Goal: Transaction & Acquisition: Purchase product/service

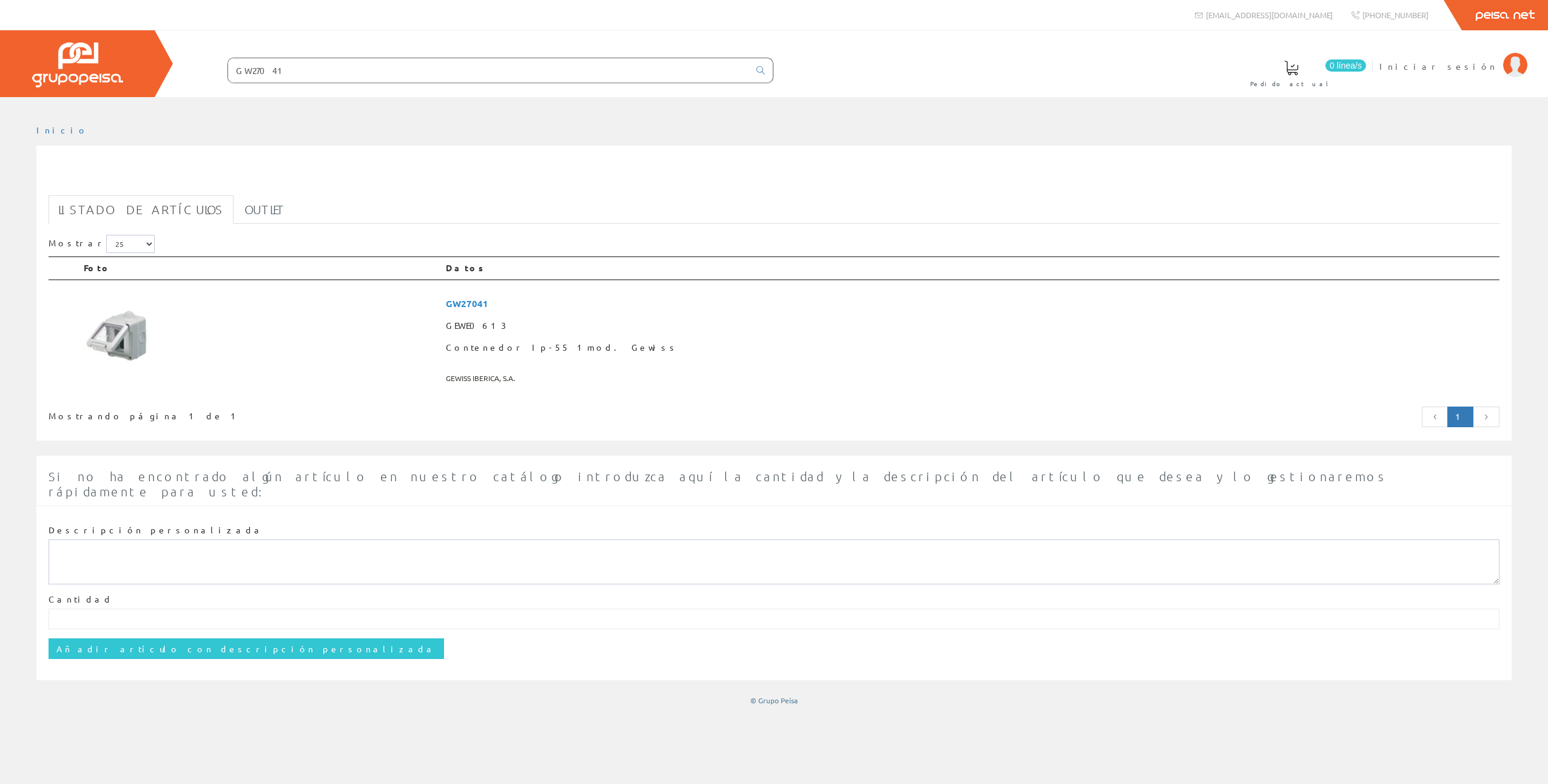
click at [1366, 67] on span "0 línea/s" at bounding box center [1346, 66] width 40 height 12
click at [235, 211] on link "Outlet" at bounding box center [265, 209] width 60 height 29
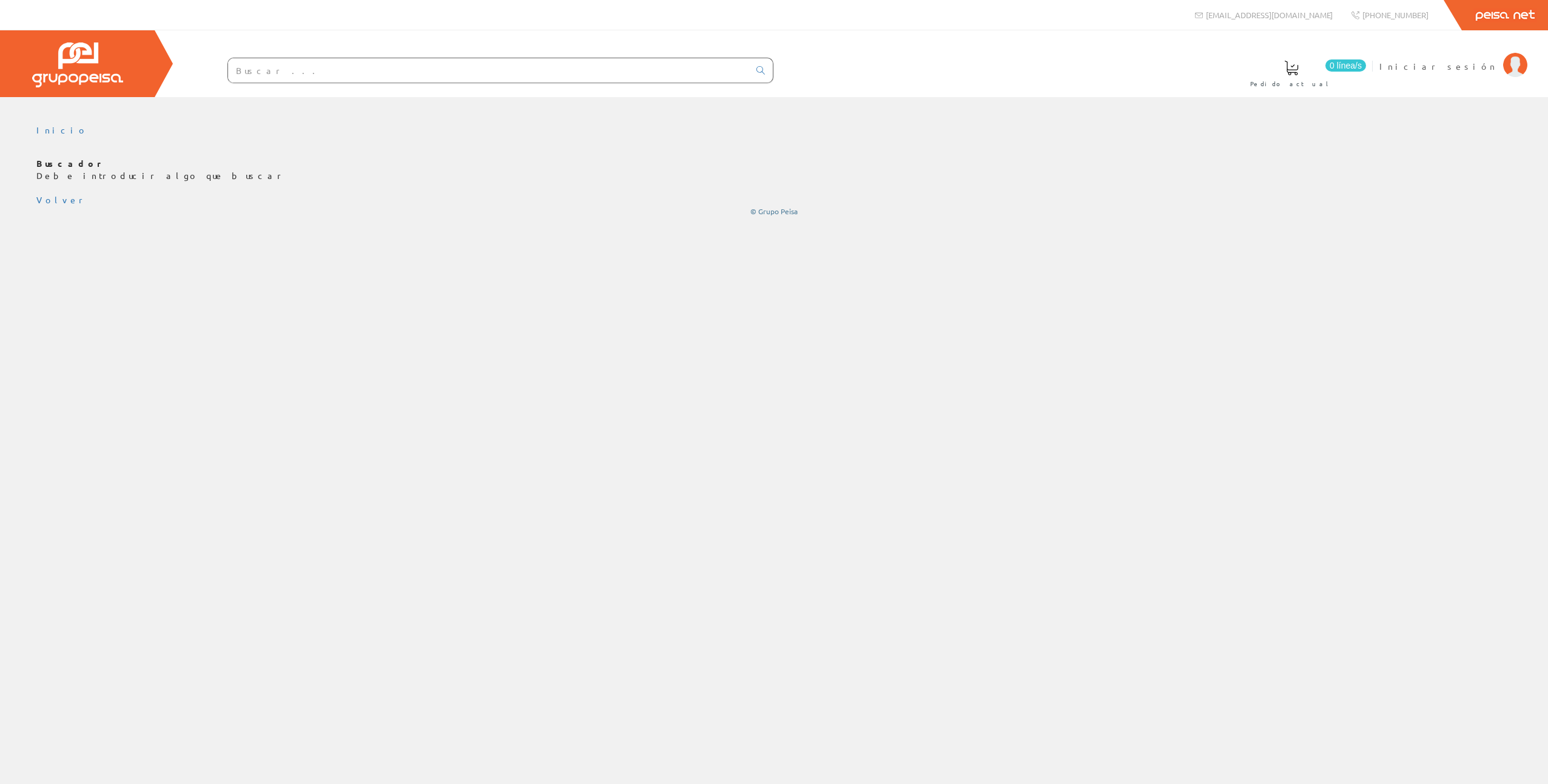
drag, startPoint x: 484, startPoint y: 307, endPoint x: 499, endPoint y: 304, distance: 15.3
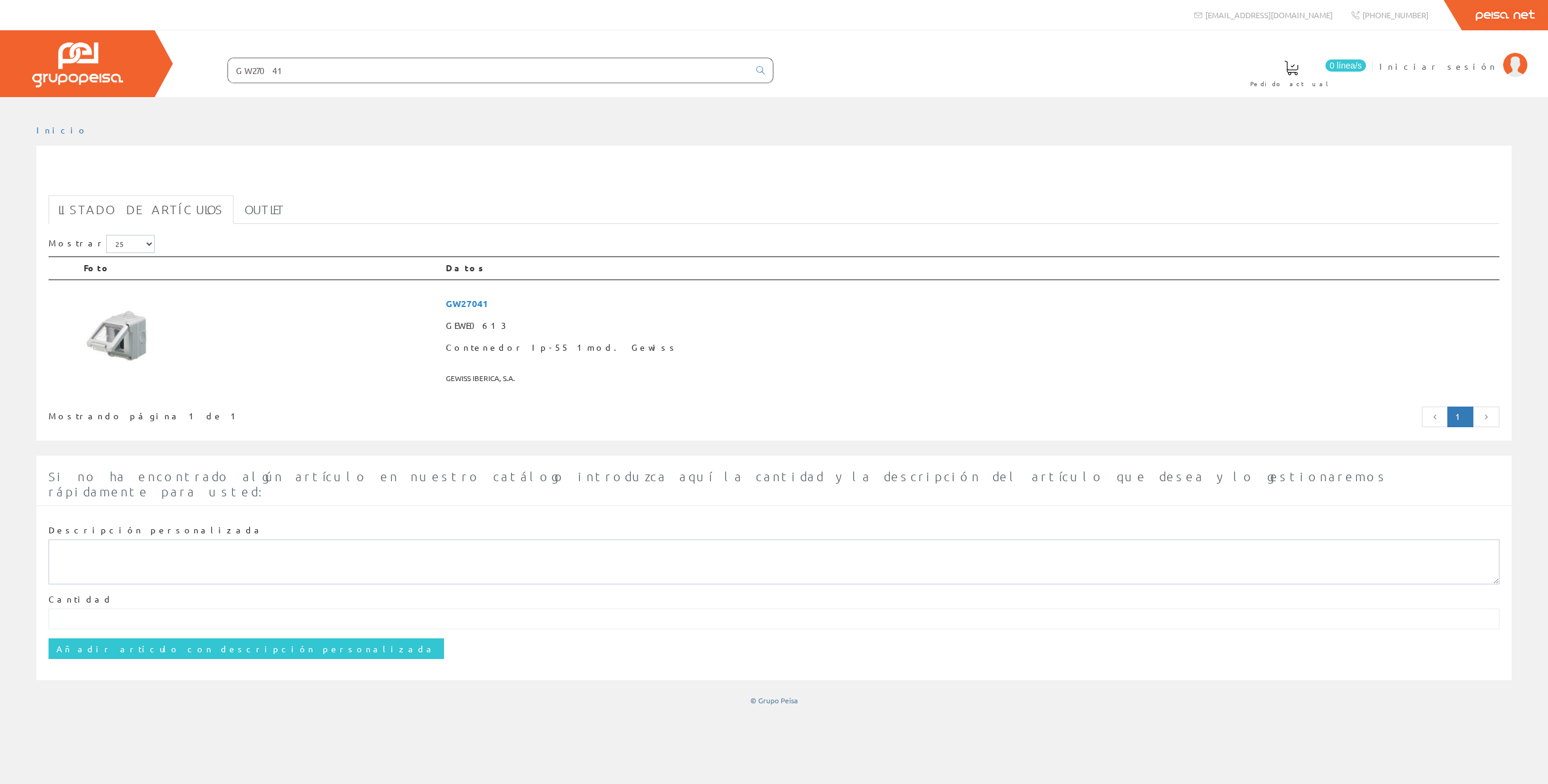
drag, startPoint x: 260, startPoint y: 71, endPoint x: 282, endPoint y: 70, distance: 22.0
click at [282, 70] on input "GW27041" at bounding box center [488, 70] width 521 height 24
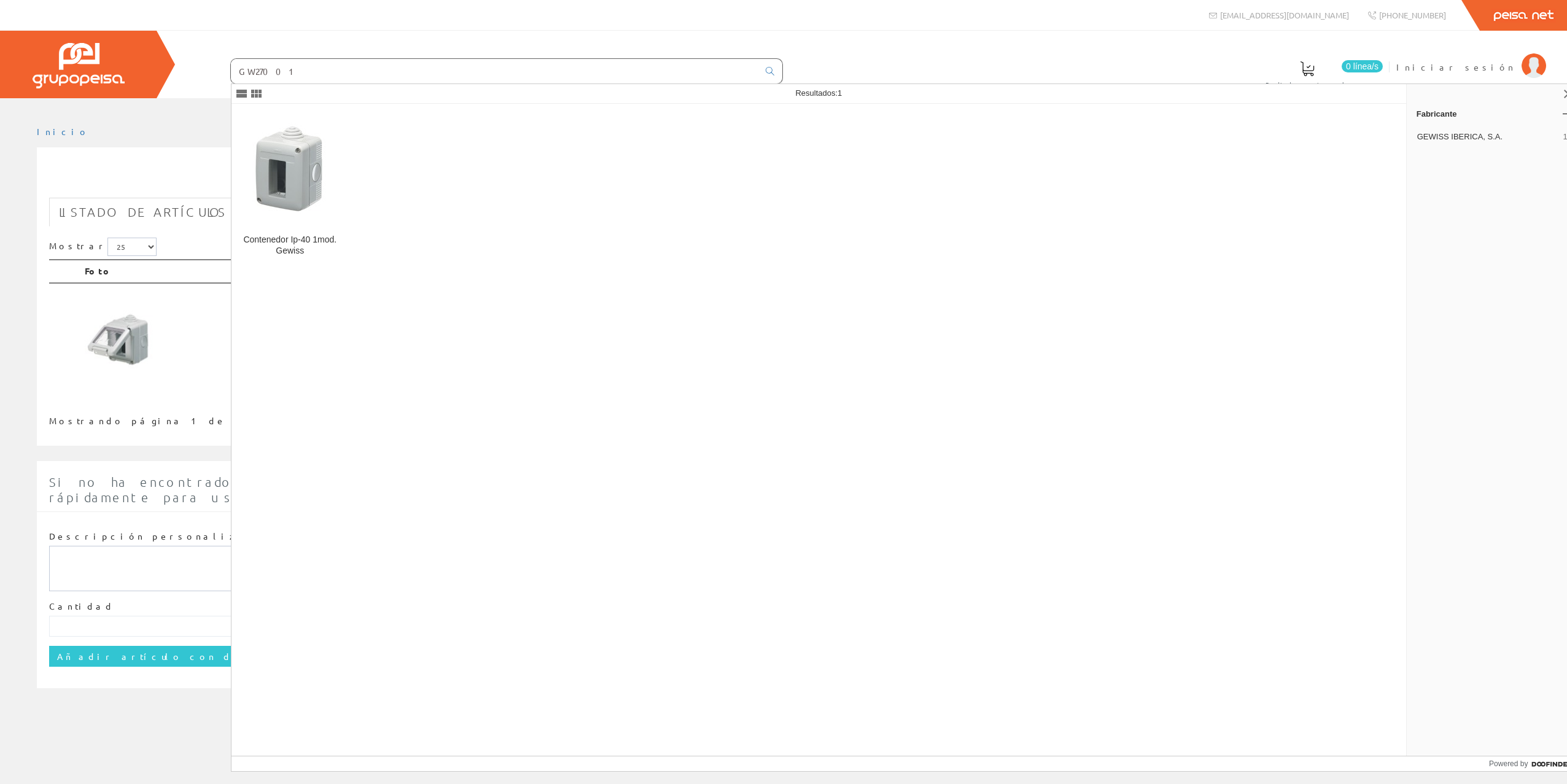
type input "GW27001"
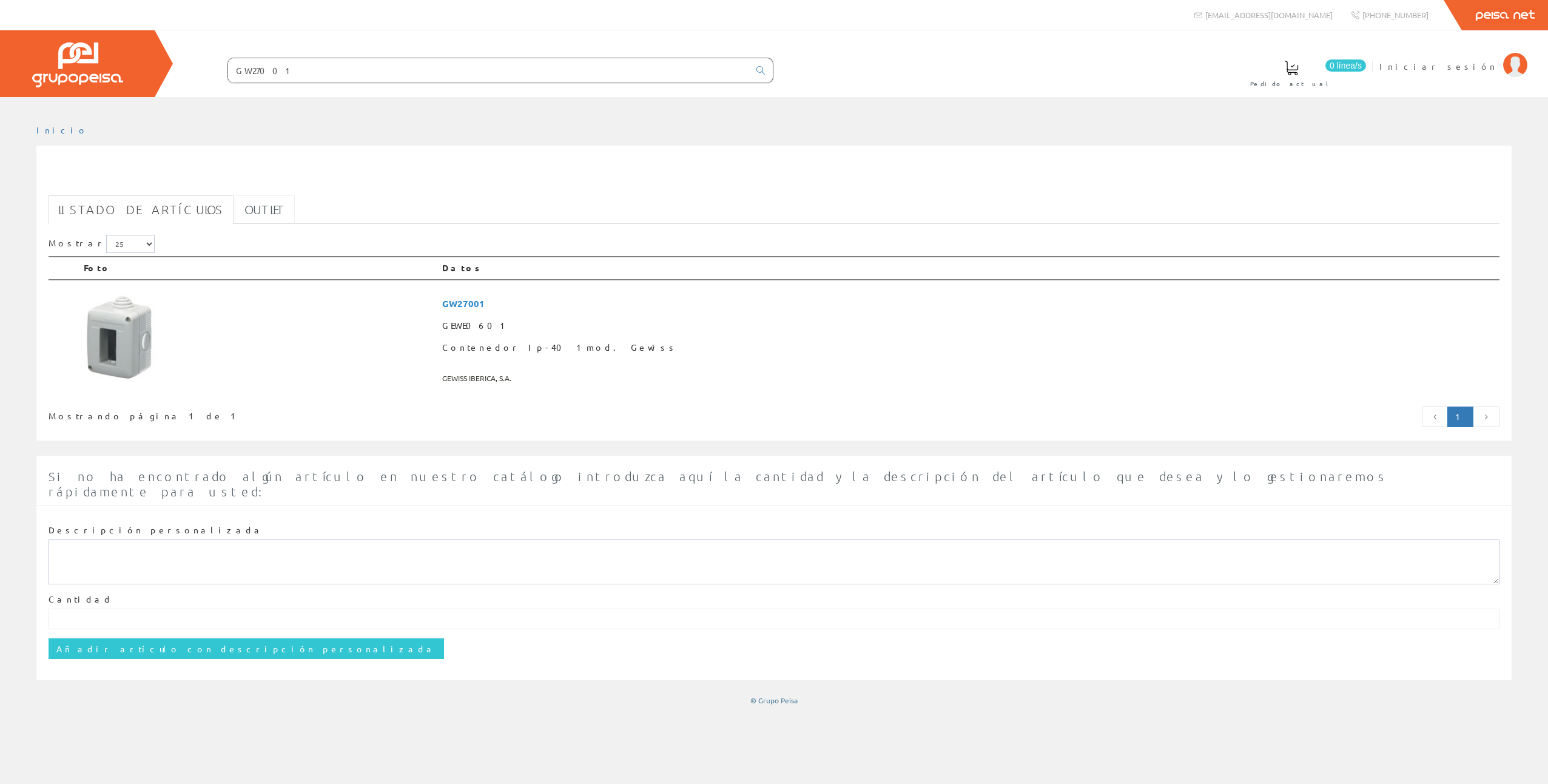
click at [235, 207] on link "Outlet" at bounding box center [265, 209] width 60 height 29
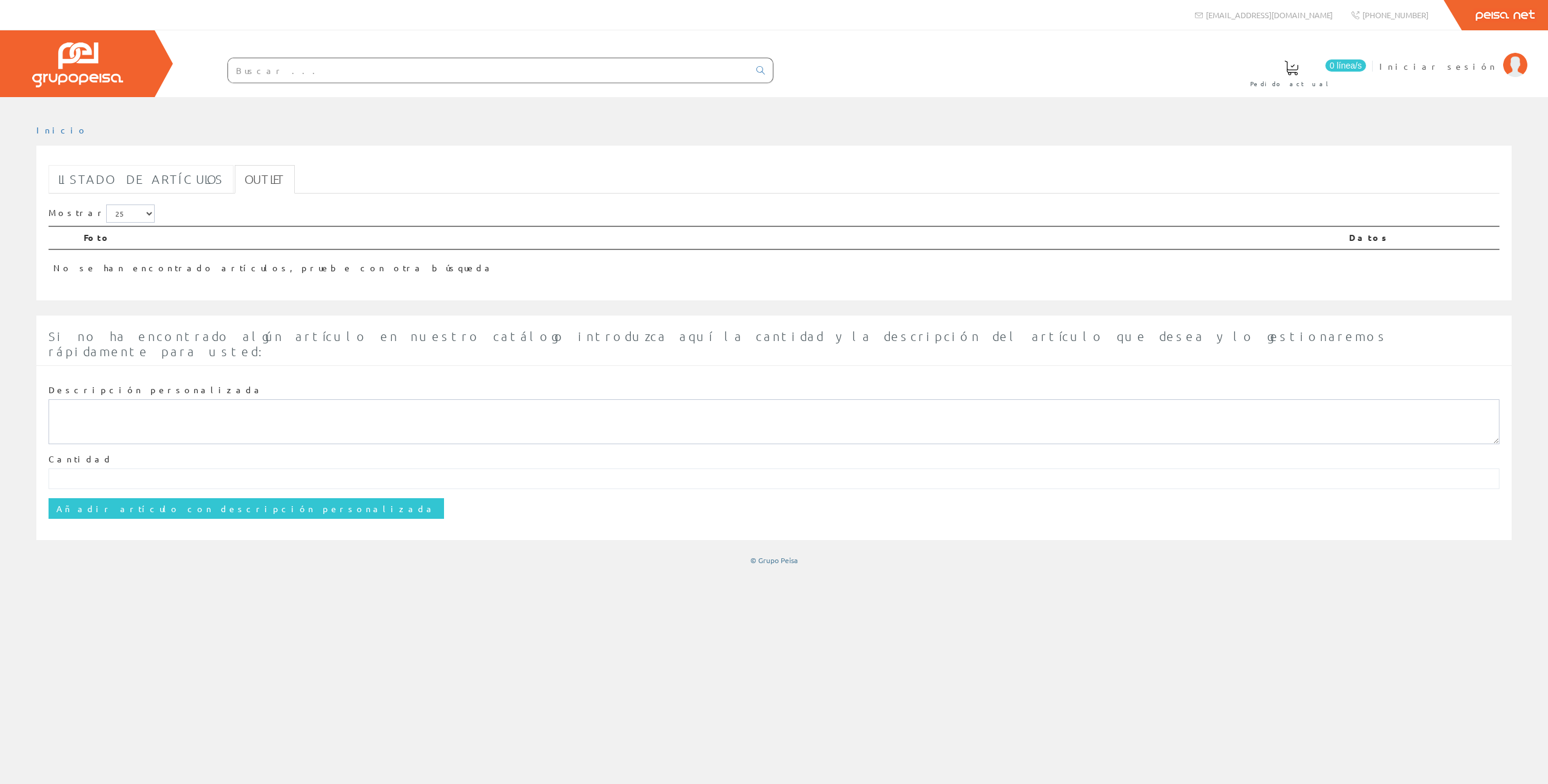
click at [138, 183] on link "Listado de artículos" at bounding box center [141, 179] width 185 height 29
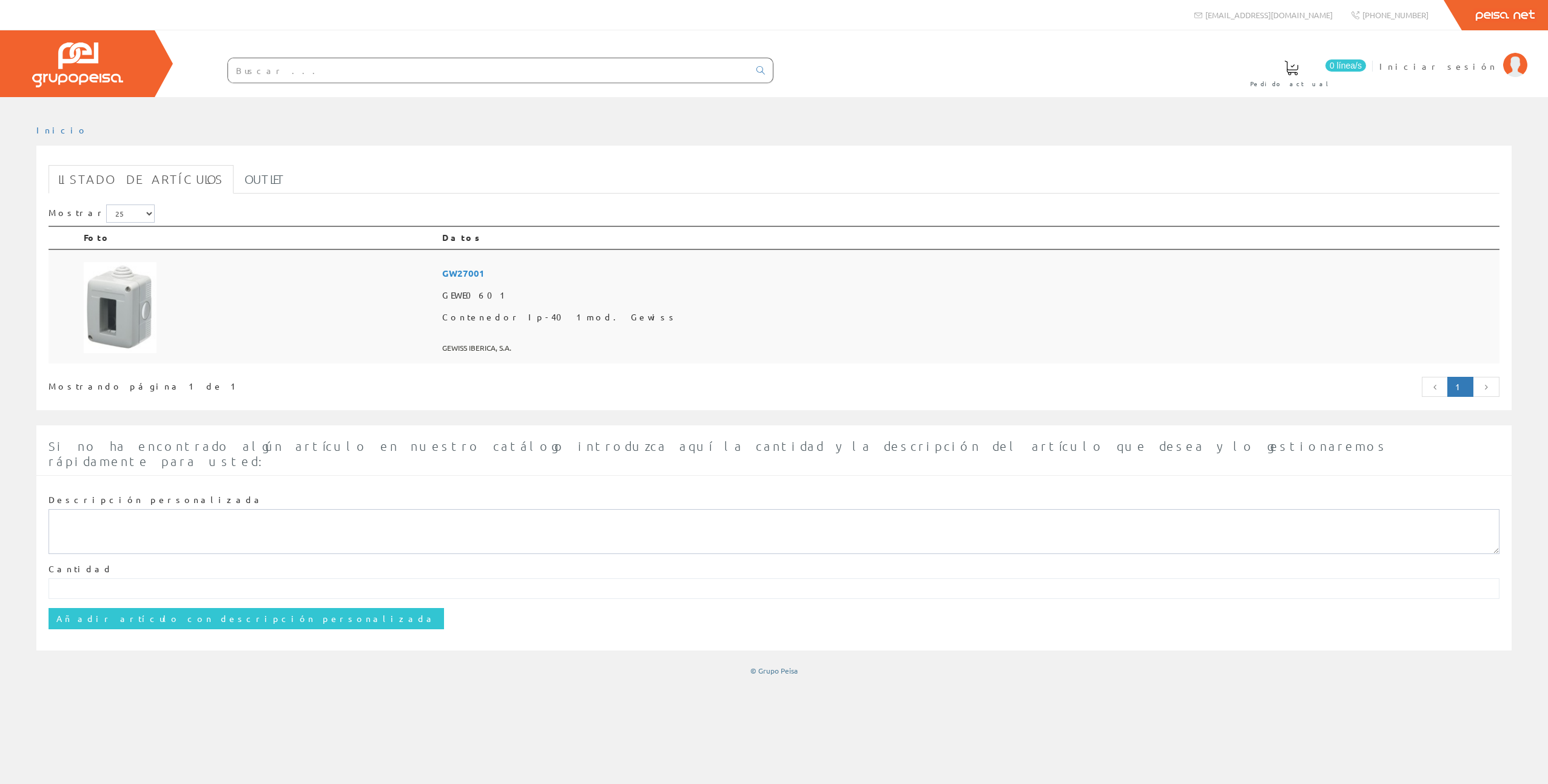
click at [132, 290] on img at bounding box center [120, 307] width 73 height 91
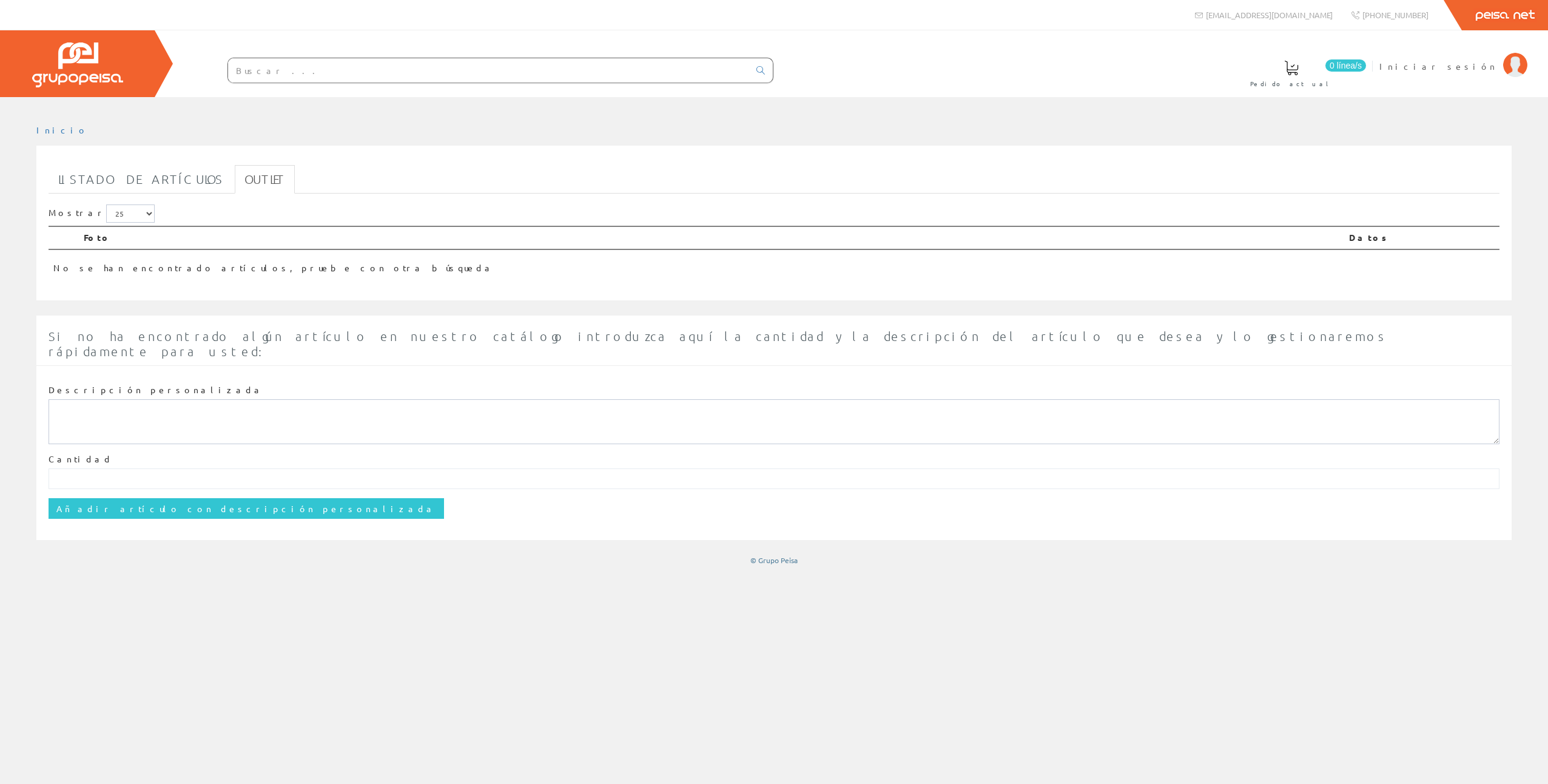
drag, startPoint x: 0, startPoint y: 0, endPoint x: 440, endPoint y: 372, distance: 576.2
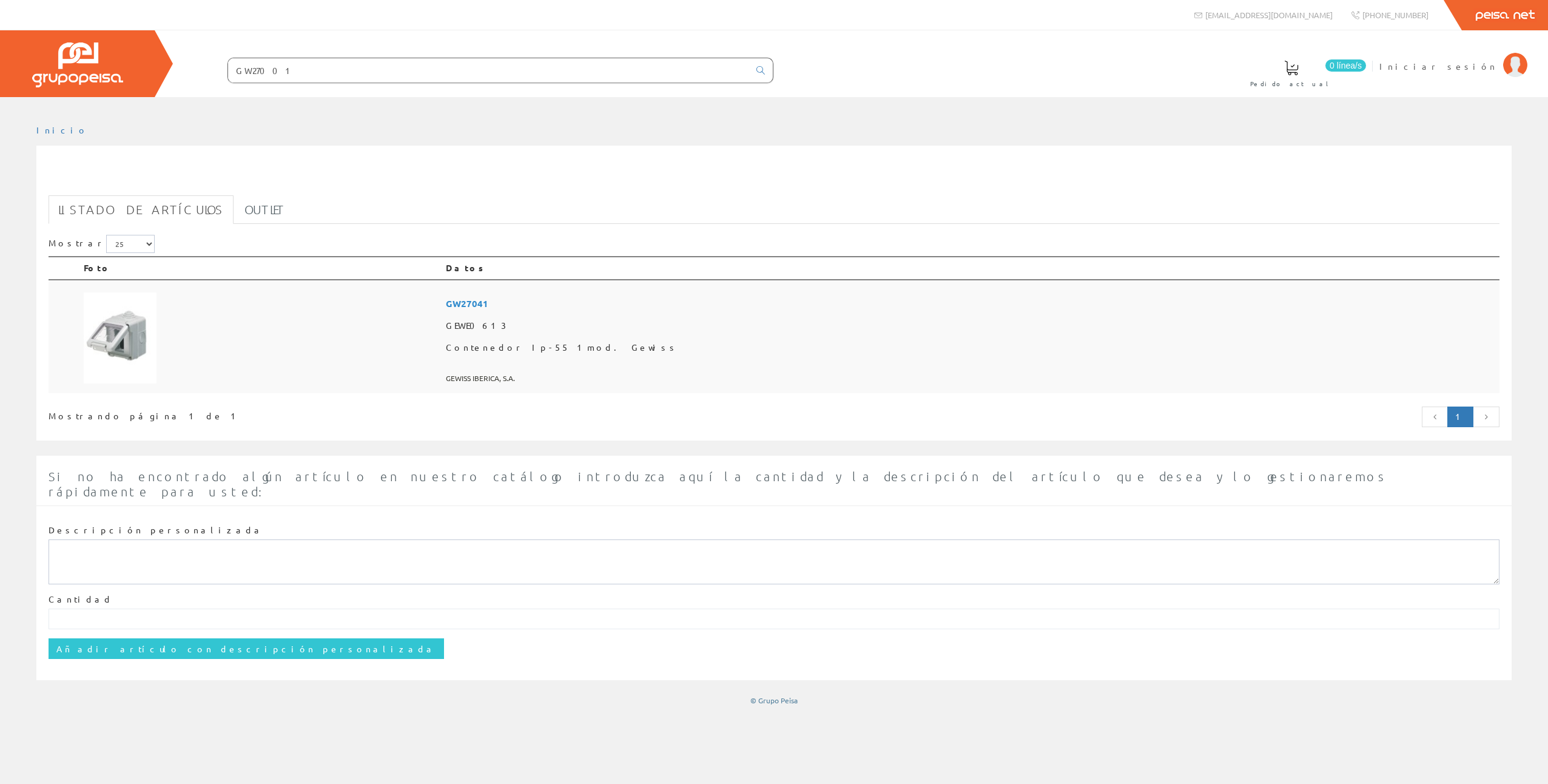
click at [140, 341] on img at bounding box center [120, 337] width 73 height 91
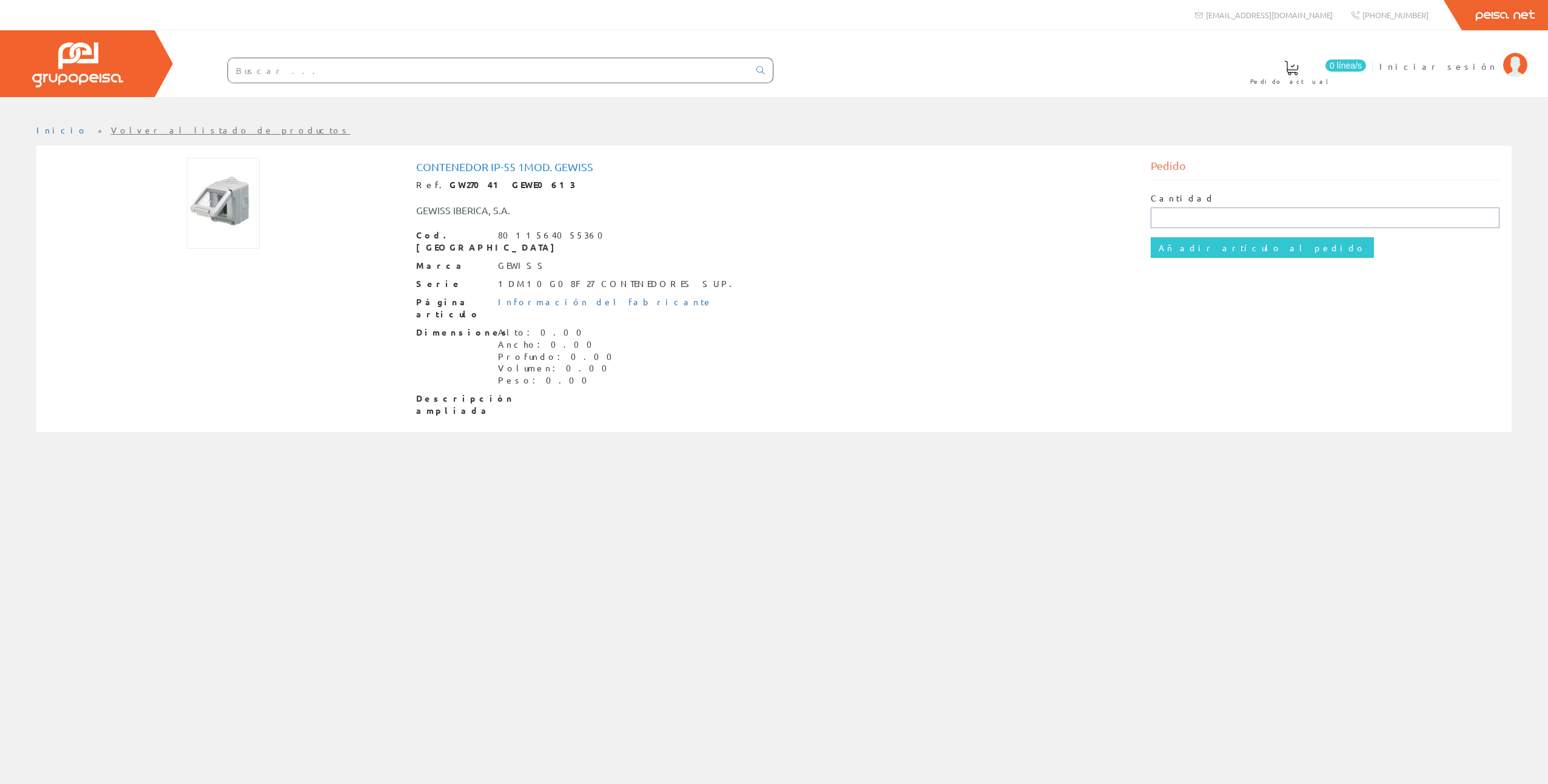
click at [1190, 219] on input "text" at bounding box center [1326, 218] width 349 height 21
type input "1"
click at [1151, 237] on input "Añadir artículo al pedido" at bounding box center [1263, 247] width 223 height 21
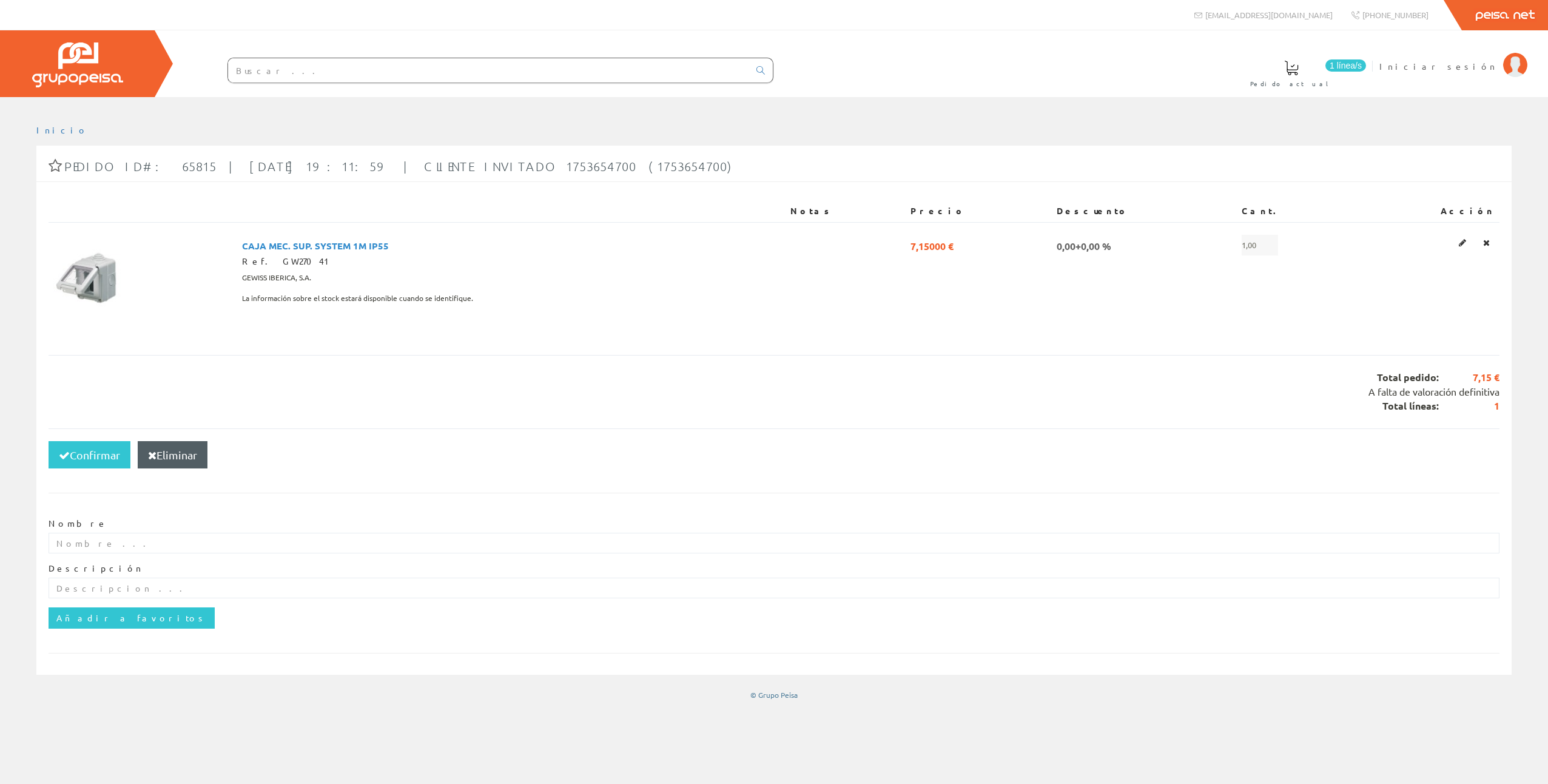
click at [266, 75] on input "text" at bounding box center [488, 70] width 521 height 24
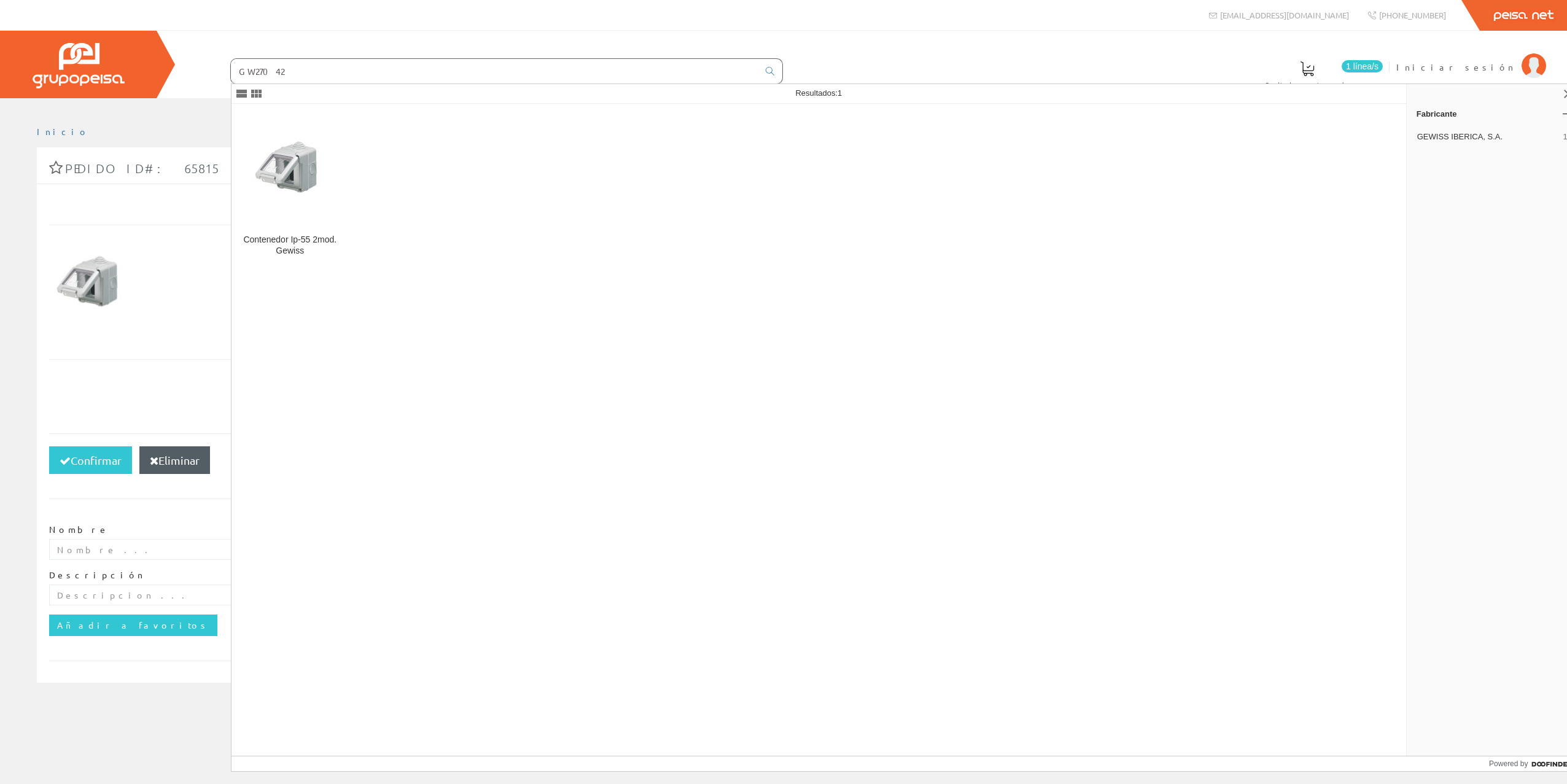
type input "GW27042"
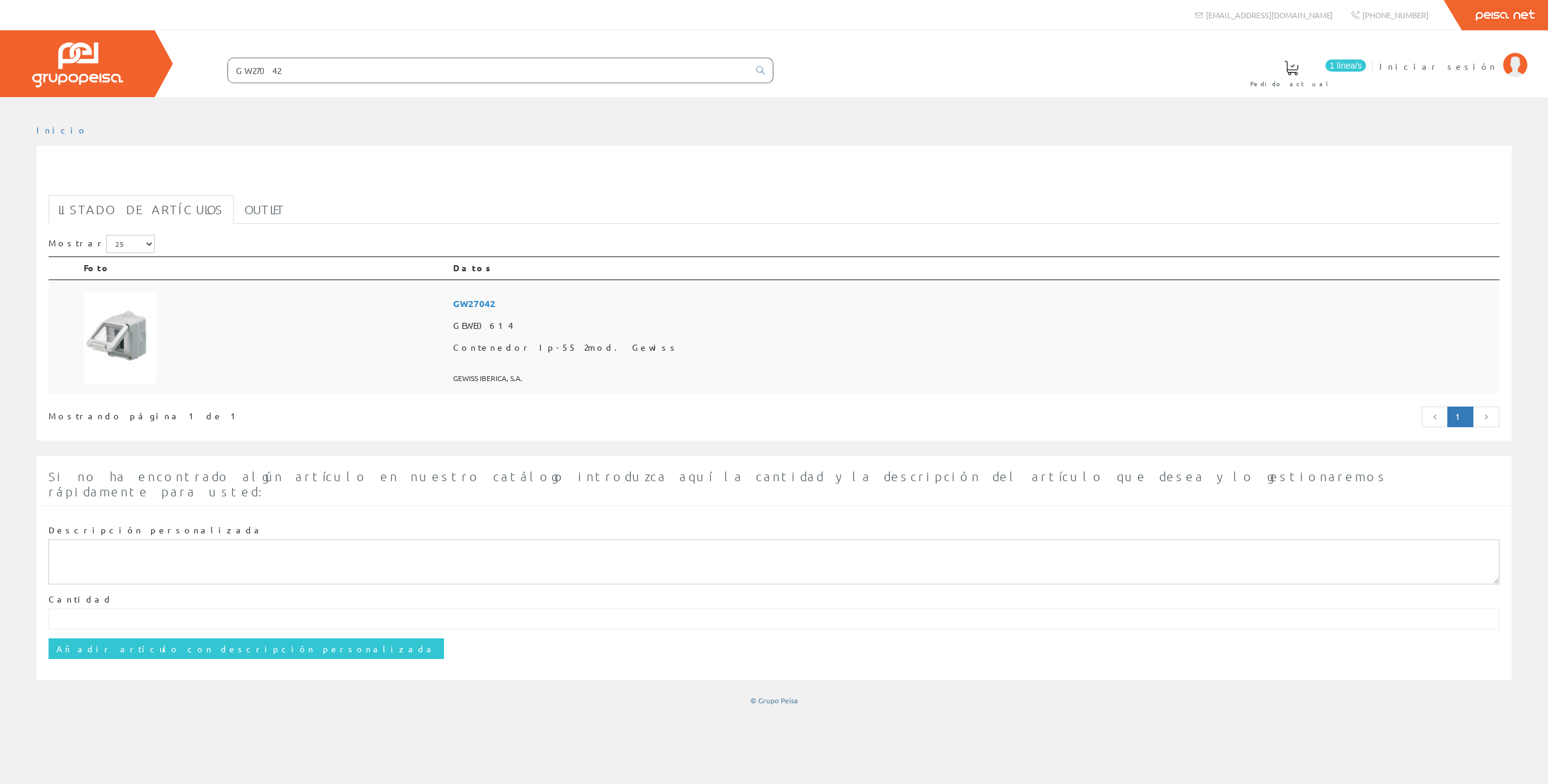
click at [130, 334] on img at bounding box center [120, 337] width 73 height 91
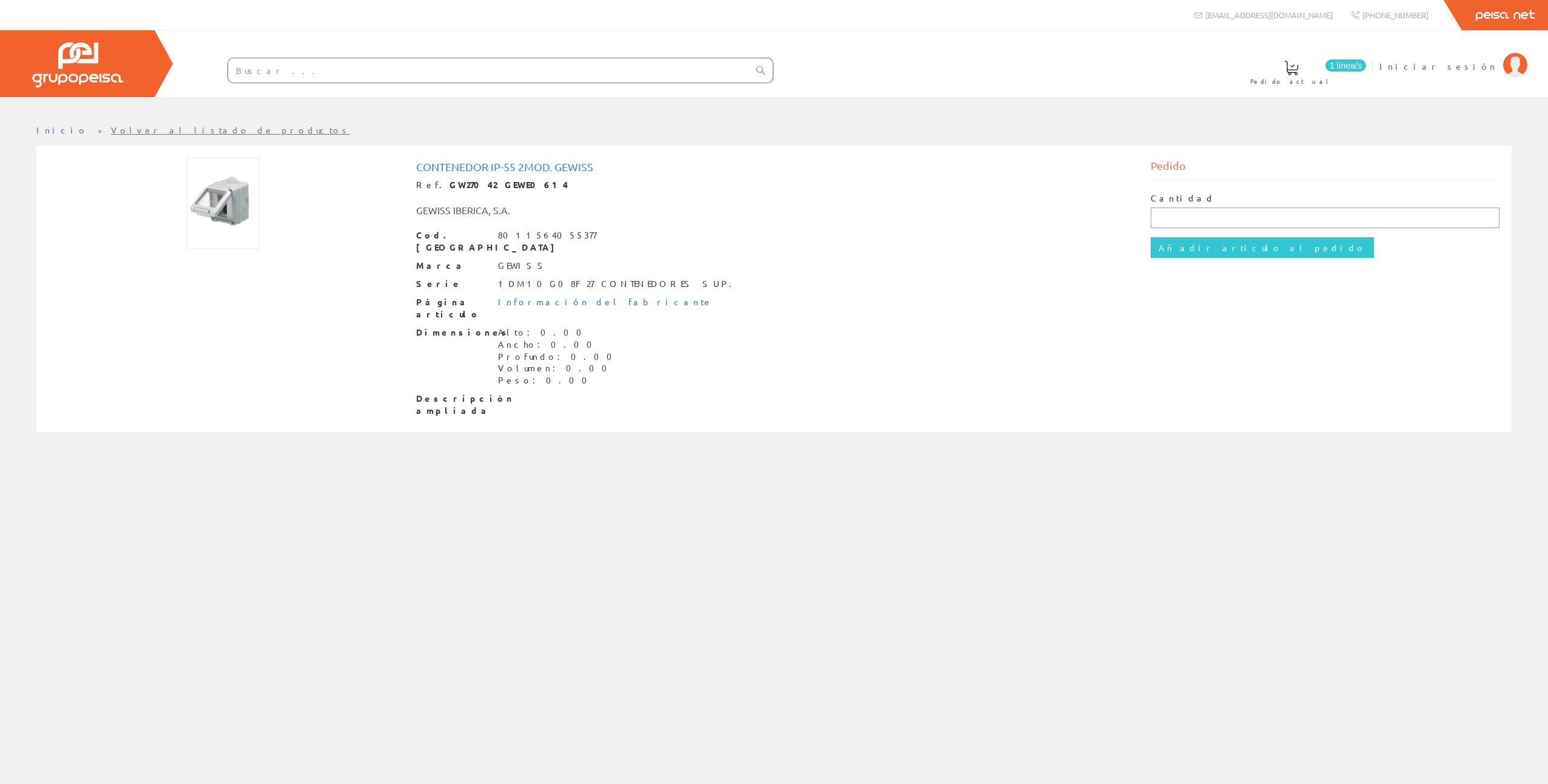
click at [1201, 213] on input "text" at bounding box center [1326, 218] width 349 height 21
type input "1"
click at [1177, 249] on input "Añadir artículo al pedido" at bounding box center [1263, 247] width 223 height 21
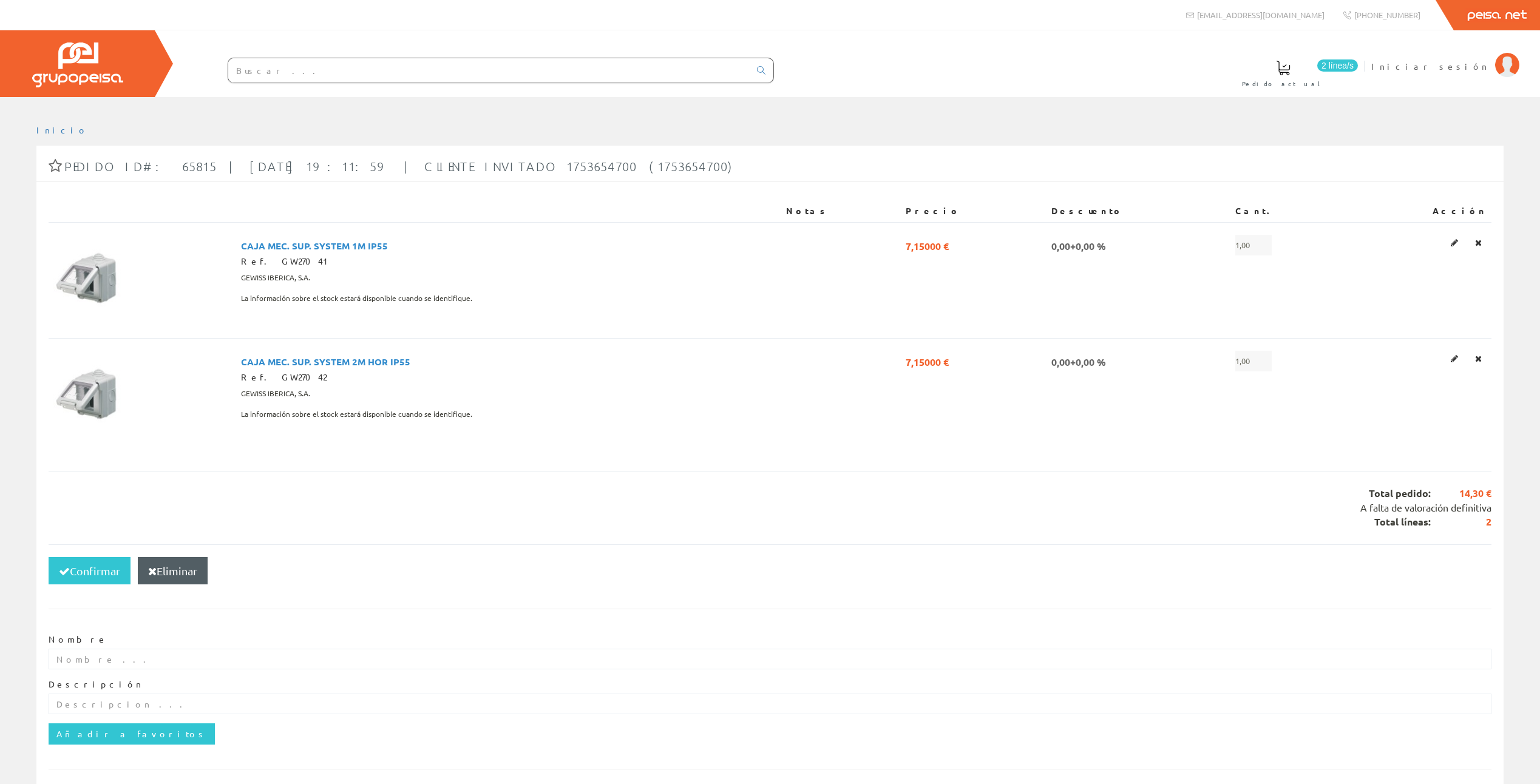
click at [271, 78] on input "text" at bounding box center [488, 70] width 522 height 24
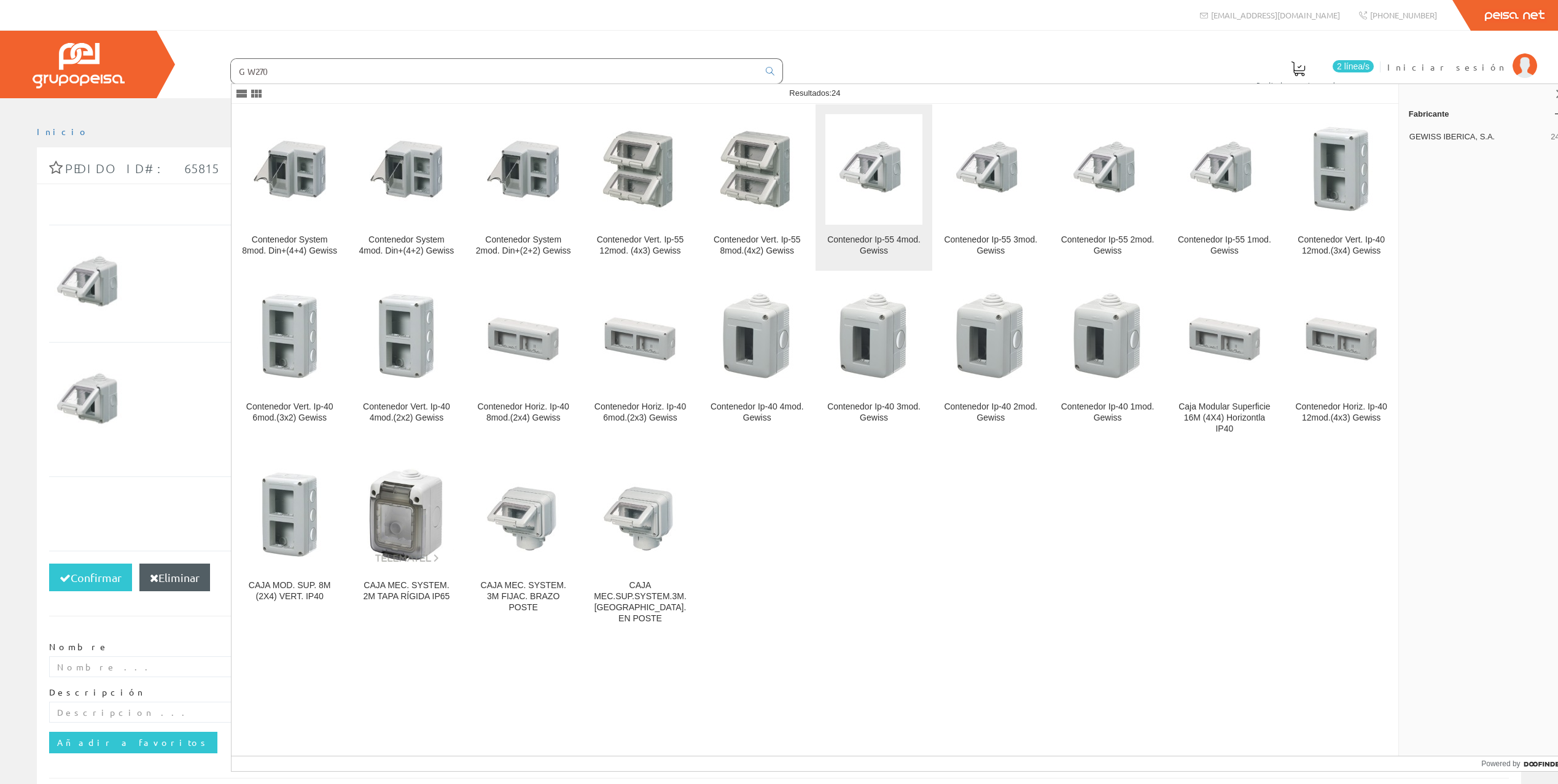
type input "GW270"
click at [862, 193] on img at bounding box center [874, 169] width 75 height 94
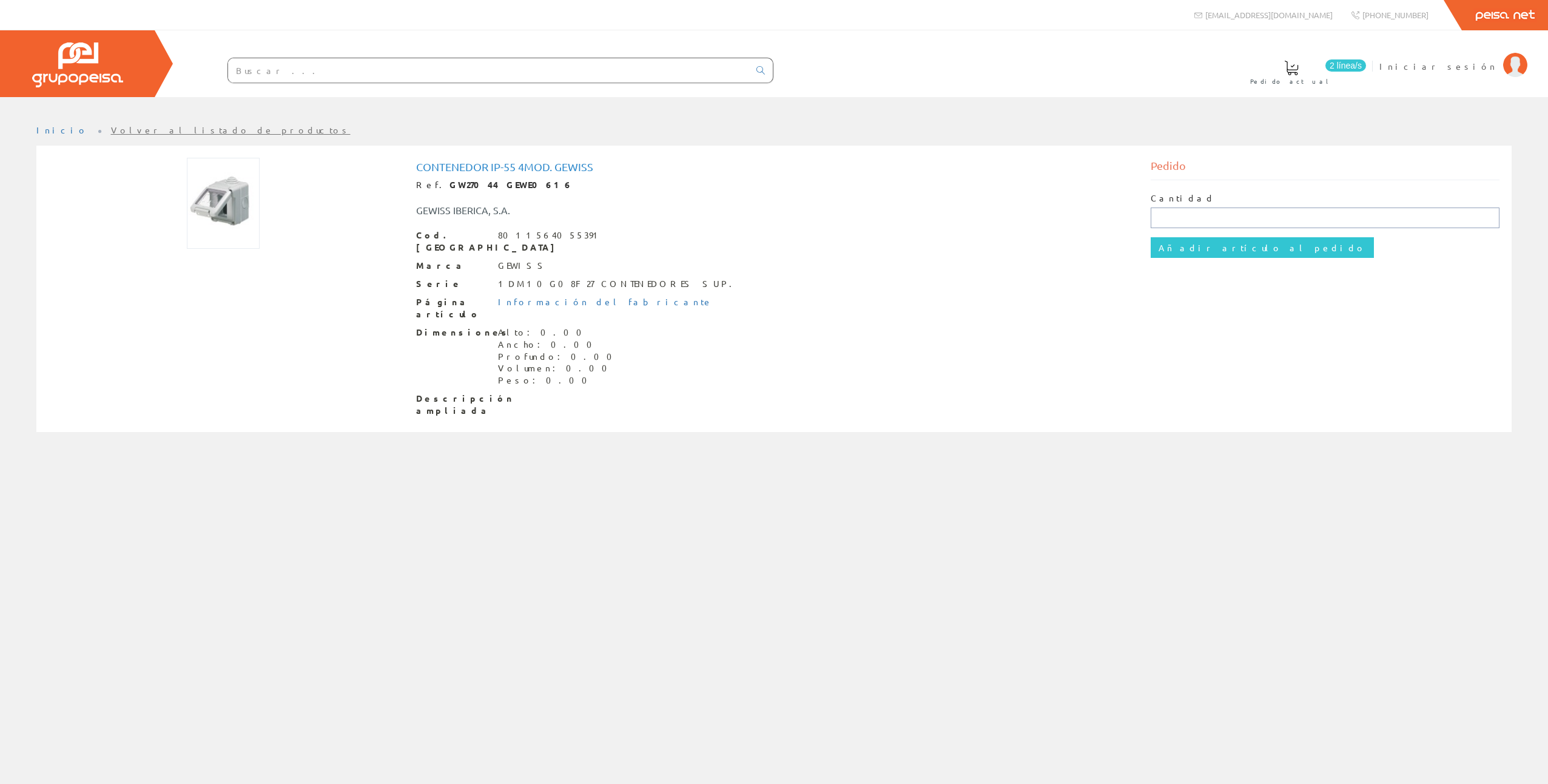
click at [1157, 213] on input "text" at bounding box center [1326, 218] width 349 height 21
type input "1"
click at [1160, 244] on input "Añadir artículo al pedido" at bounding box center [1263, 247] width 223 height 21
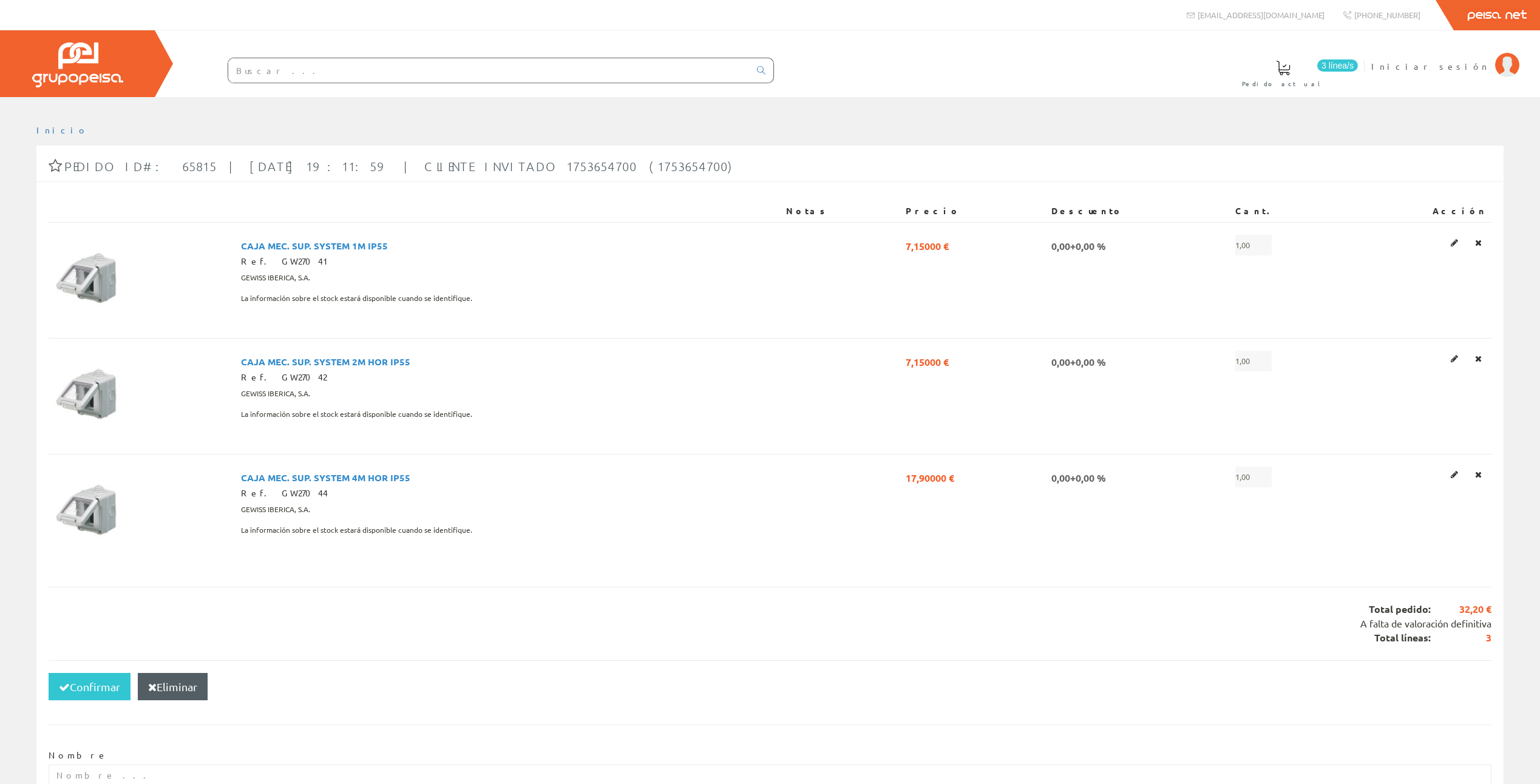
click at [282, 72] on input "text" at bounding box center [488, 70] width 522 height 24
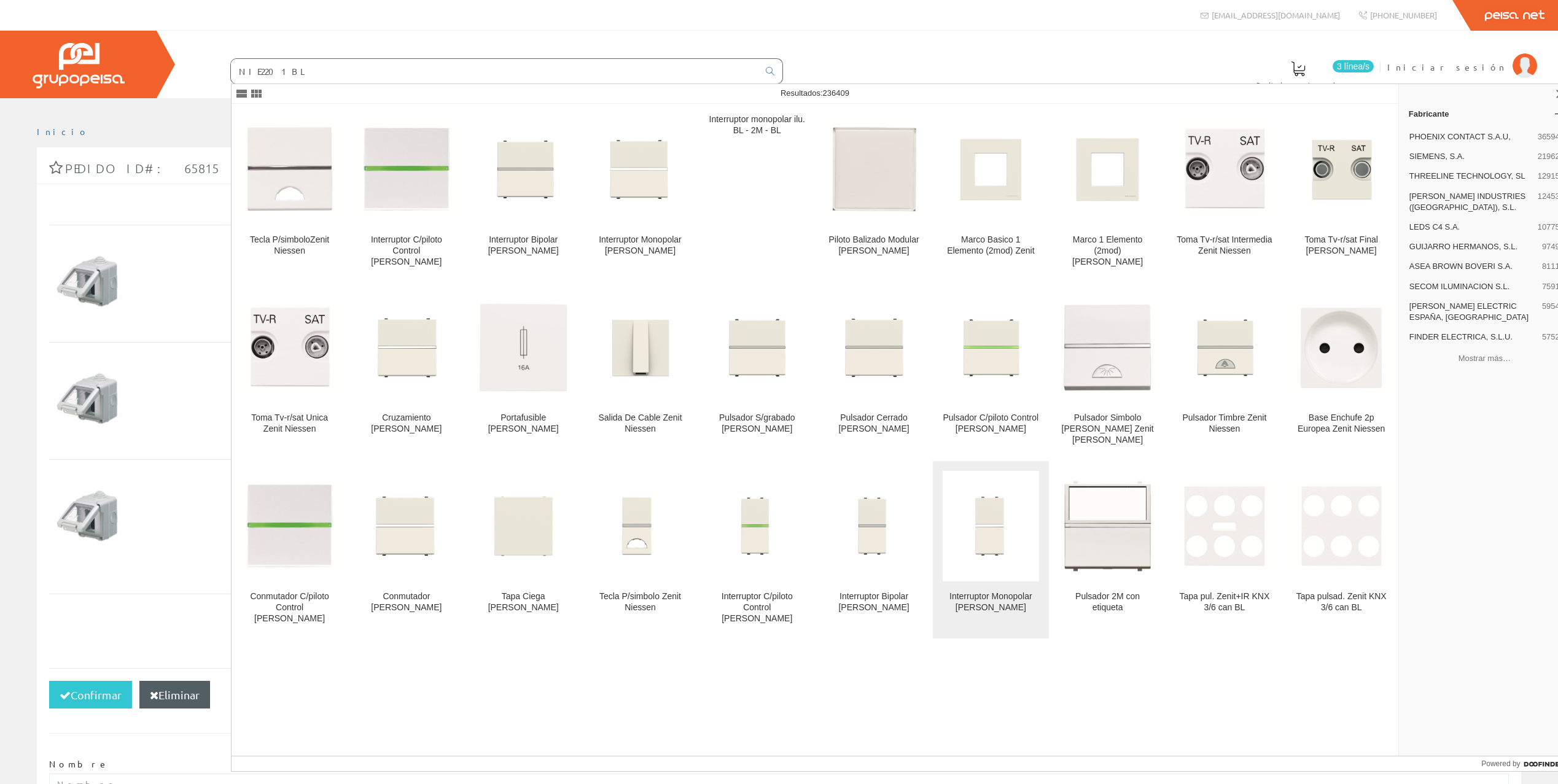
type input "NIE2201BL"
click at [974, 514] on img at bounding box center [990, 526] width 96 height 96
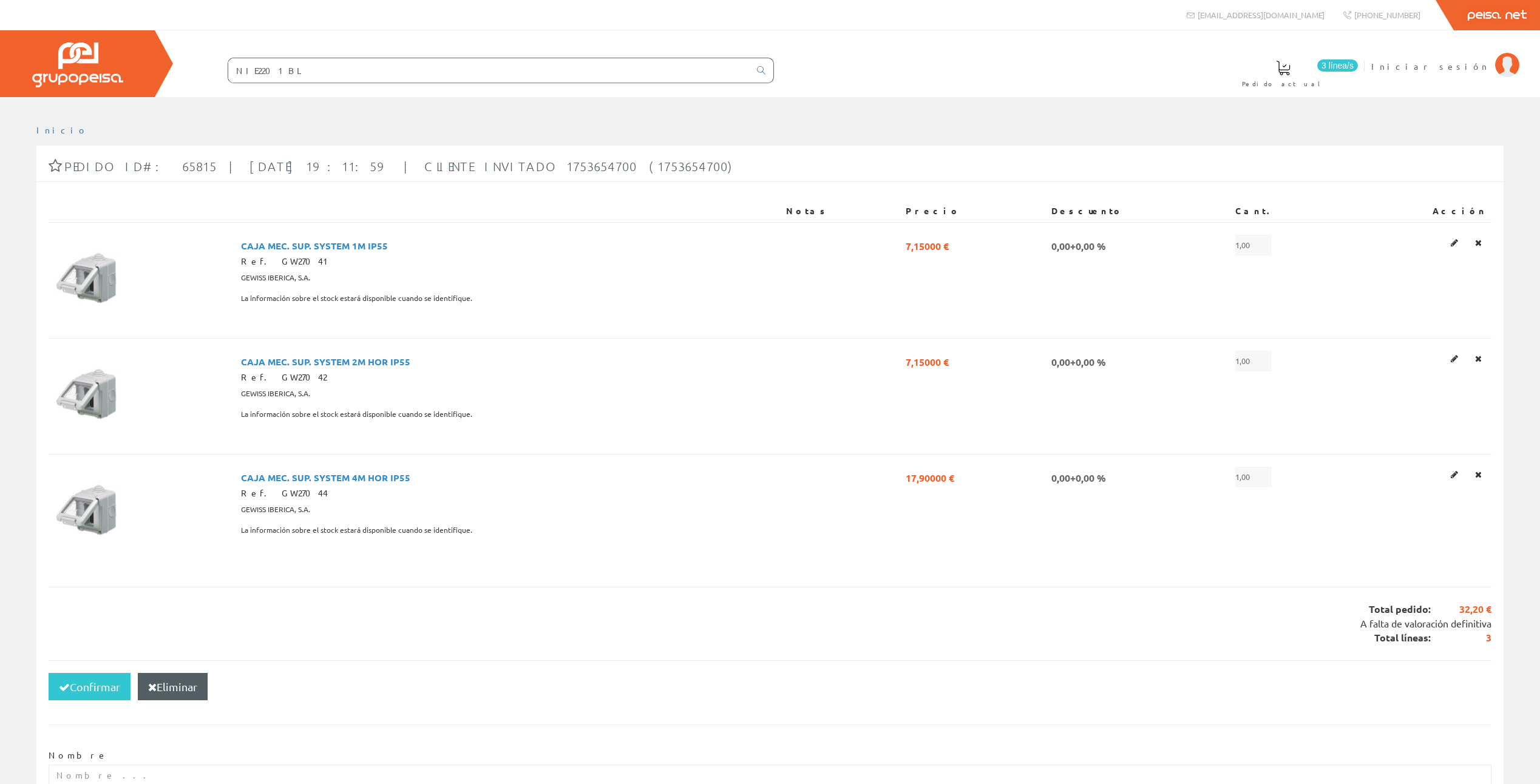
click at [330, 75] on input "NIE2201BL" at bounding box center [488, 70] width 522 height 24
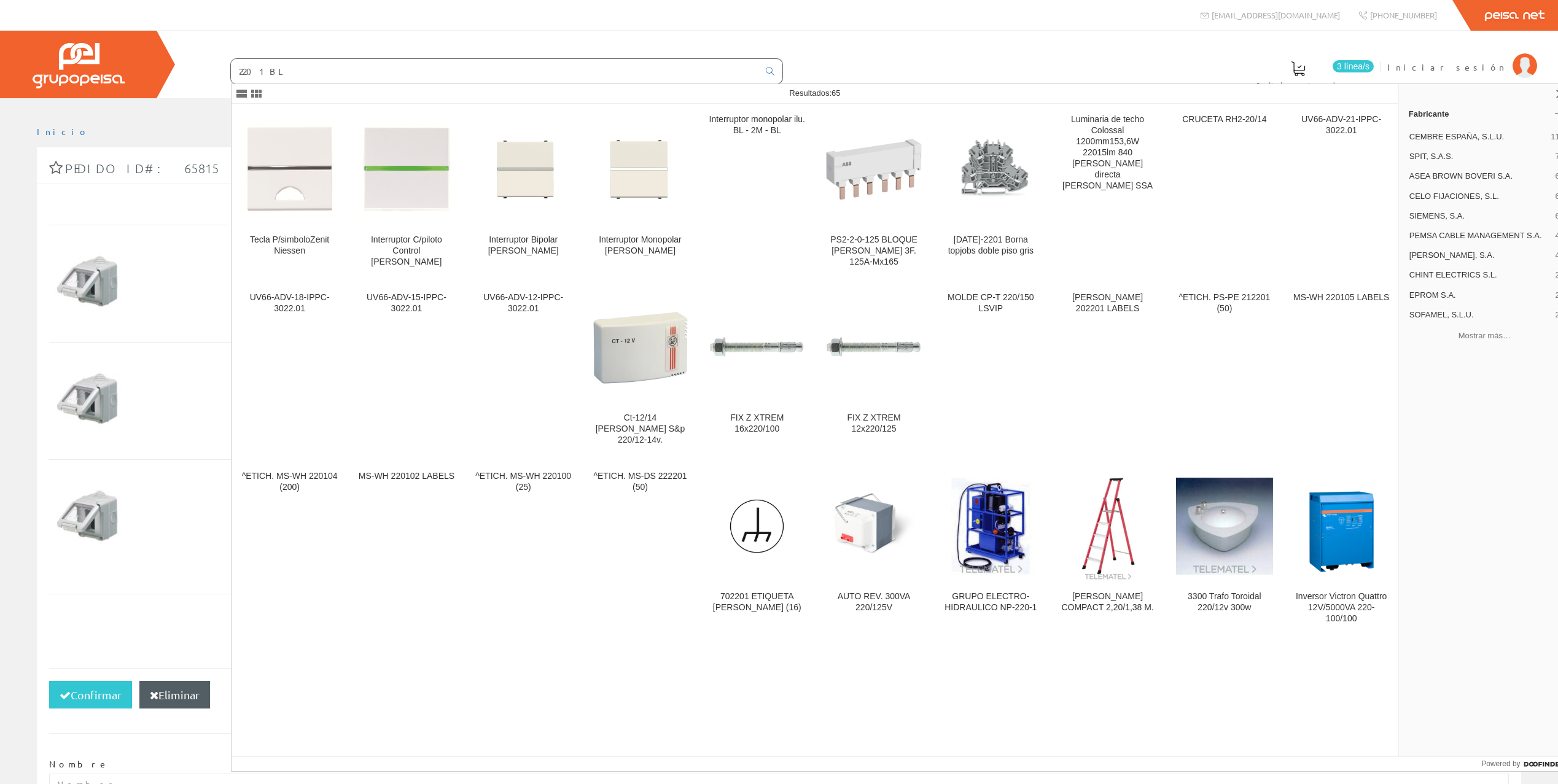
click at [288, 72] on input "2201BL" at bounding box center [494, 71] width 528 height 25
type input "2201BL"
